Goal: Transaction & Acquisition: Purchase product/service

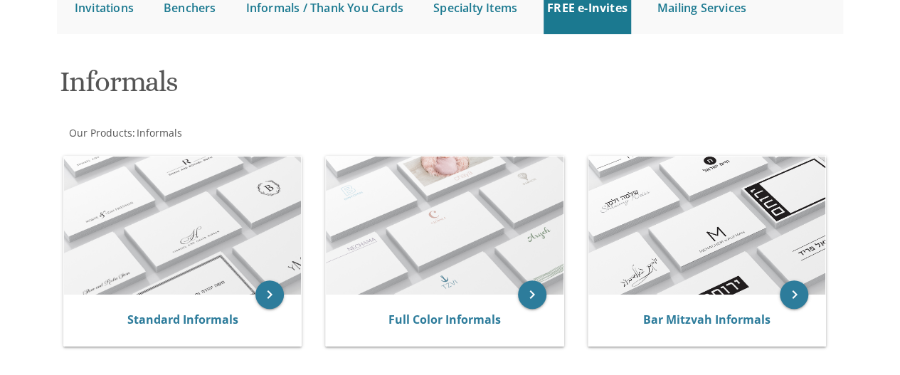
scroll to position [252, 0]
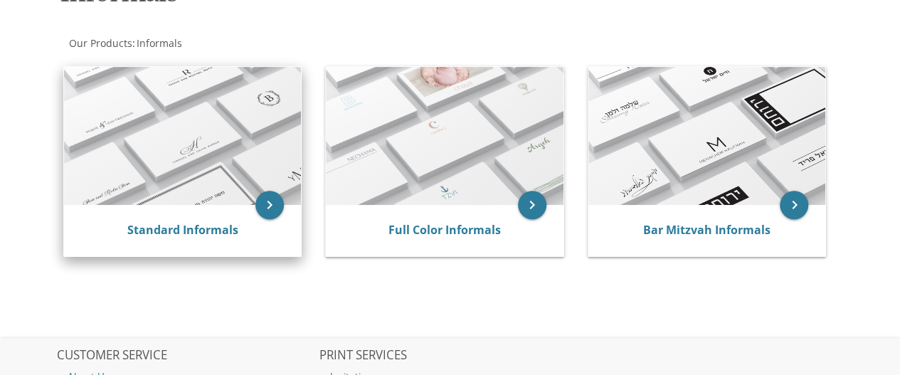
click at [179, 123] on img at bounding box center [183, 136] width 238 height 139
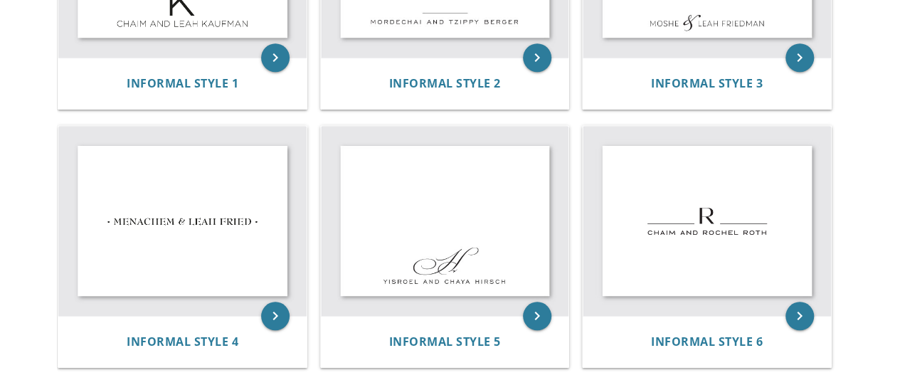
scroll to position [306, 0]
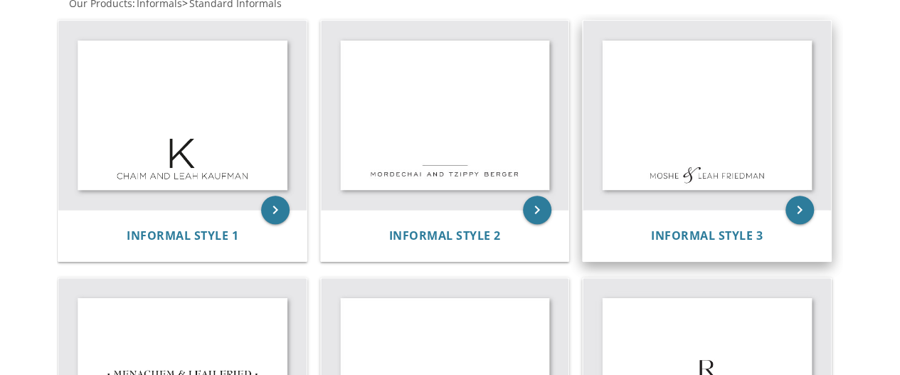
click at [689, 149] on img at bounding box center [707, 116] width 248 height 190
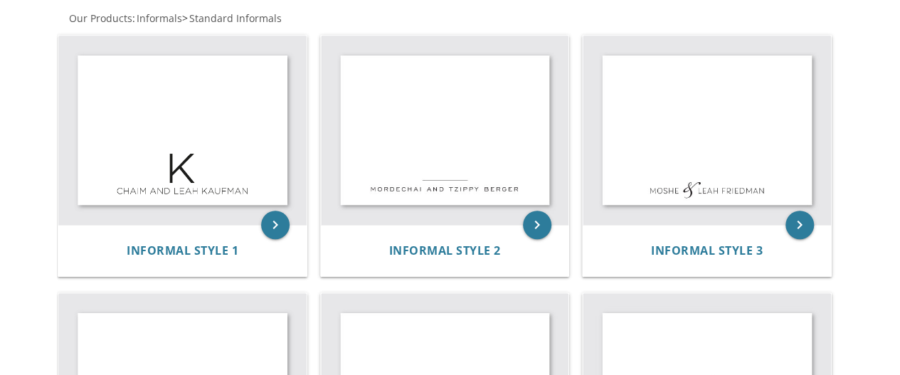
scroll to position [285, 0]
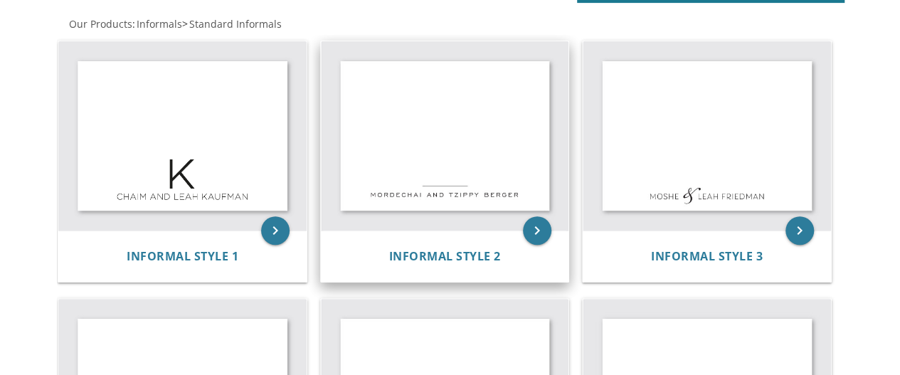
drag, startPoint x: 492, startPoint y: 136, endPoint x: 443, endPoint y: 146, distance: 50.8
click at [443, 146] on img at bounding box center [445, 136] width 248 height 190
